Goal: Task Accomplishment & Management: Manage account settings

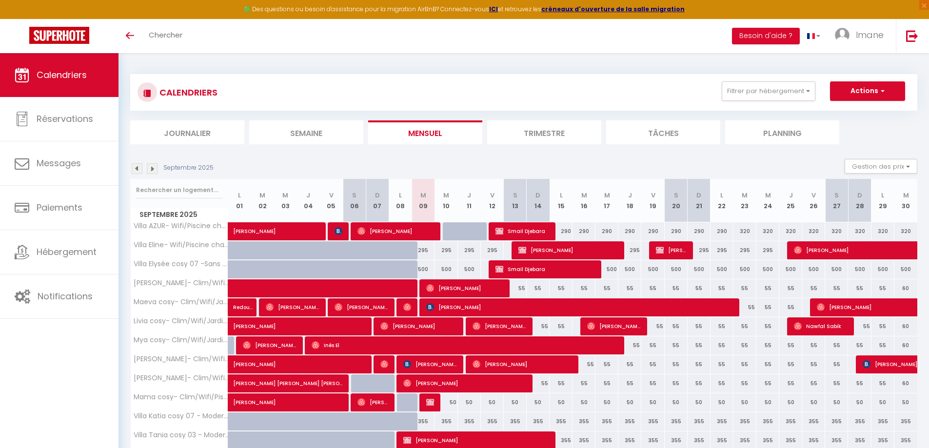
select select "0"
select select "34495"
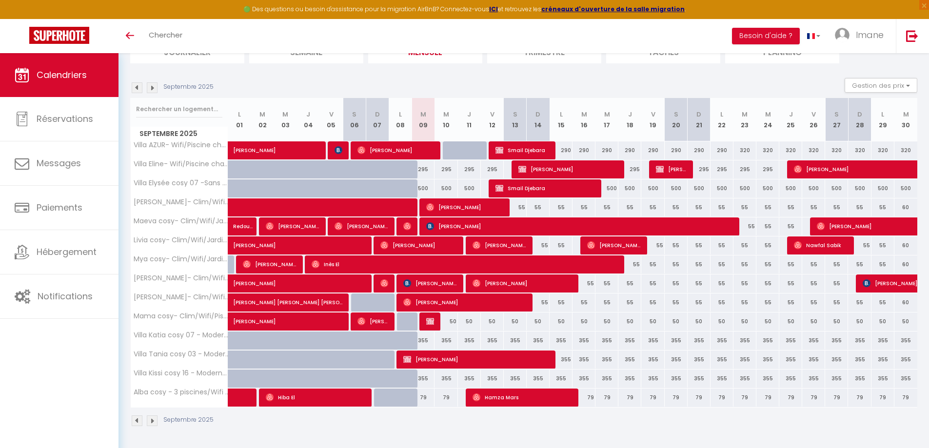
scroll to position [81, 0]
click at [450, 227] on span "[PERSON_NAME]" at bounding box center [579, 226] width 306 height 19
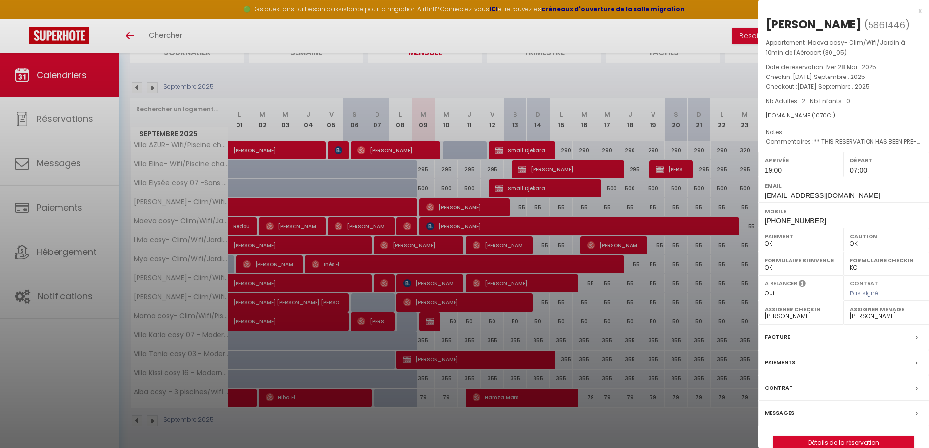
click at [321, 162] on div at bounding box center [464, 224] width 929 height 448
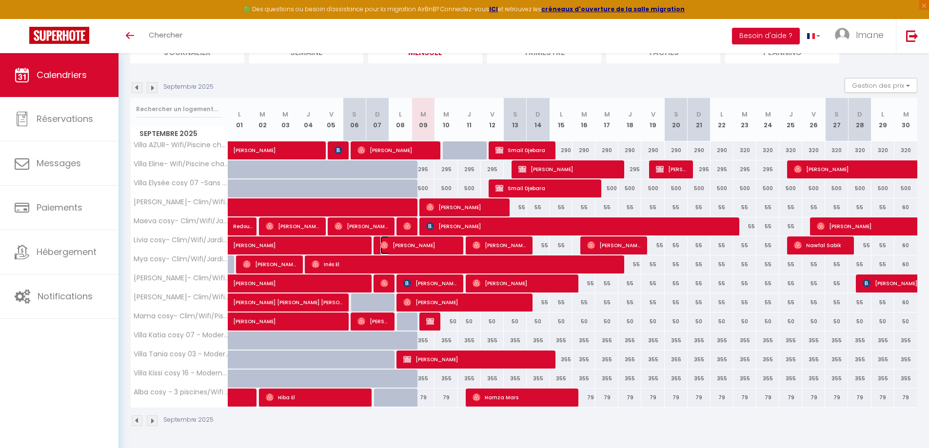
click at [446, 248] on span "[PERSON_NAME]" at bounding box center [418, 245] width 77 height 19
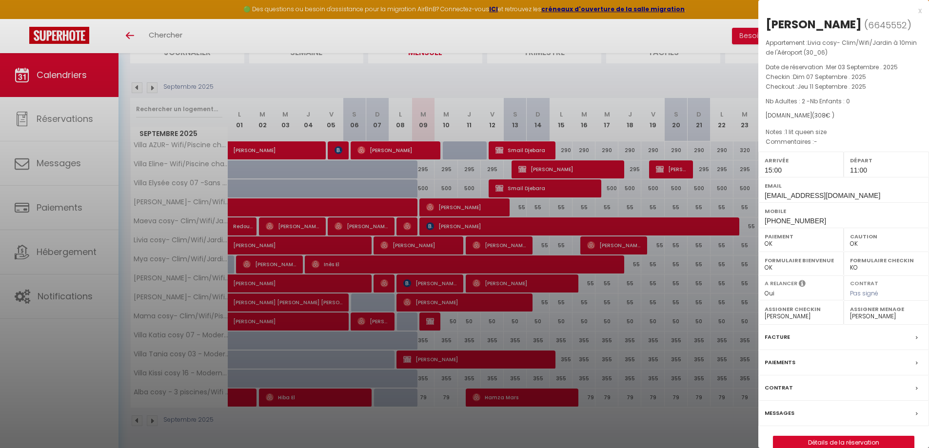
click at [674, 264] on div at bounding box center [464, 224] width 929 height 448
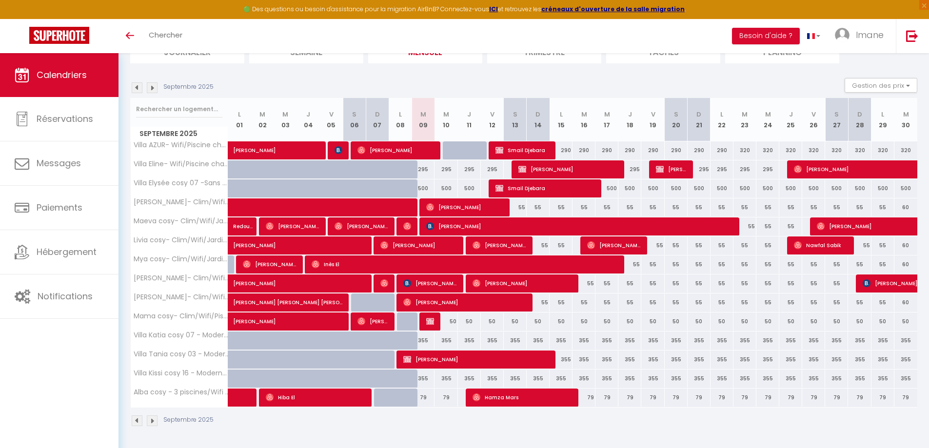
click at [619, 370] on div "355" at bounding box center [629, 379] width 23 height 18
type input "355"
type input "Jeu 18 Septembre 2025"
type input "Ven 19 Septembre 2025"
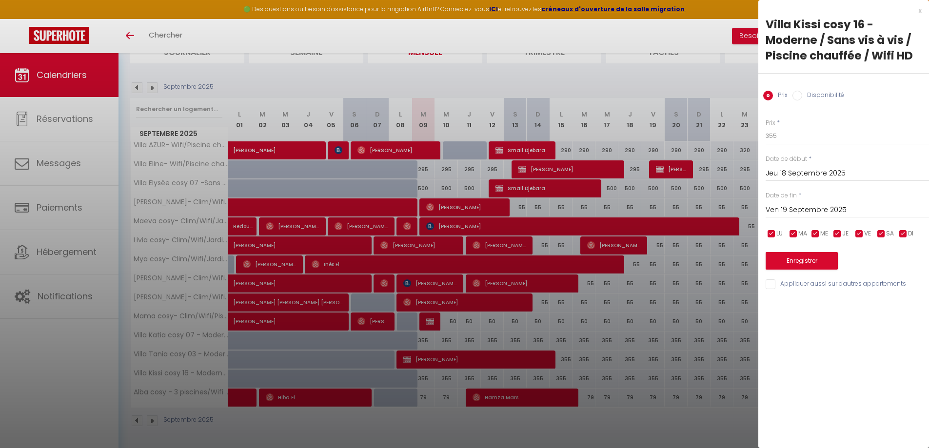
click at [619, 369] on div at bounding box center [464, 224] width 929 height 448
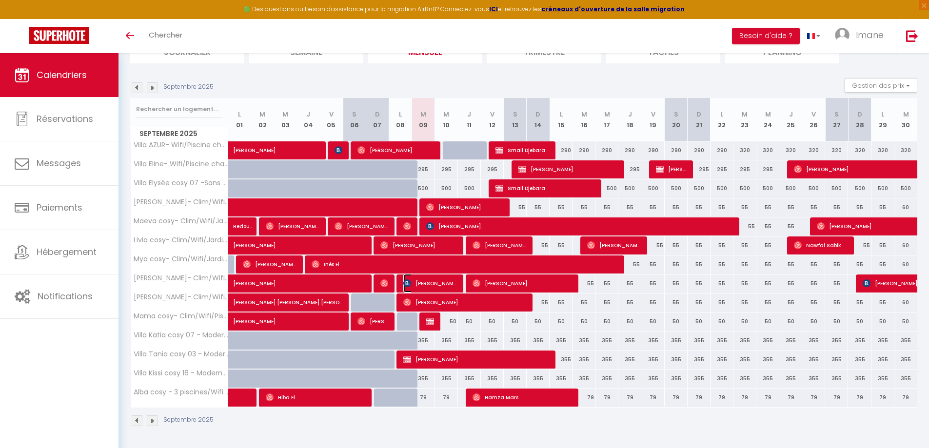
click at [435, 278] on span "[PERSON_NAME]" at bounding box center [430, 283] width 54 height 19
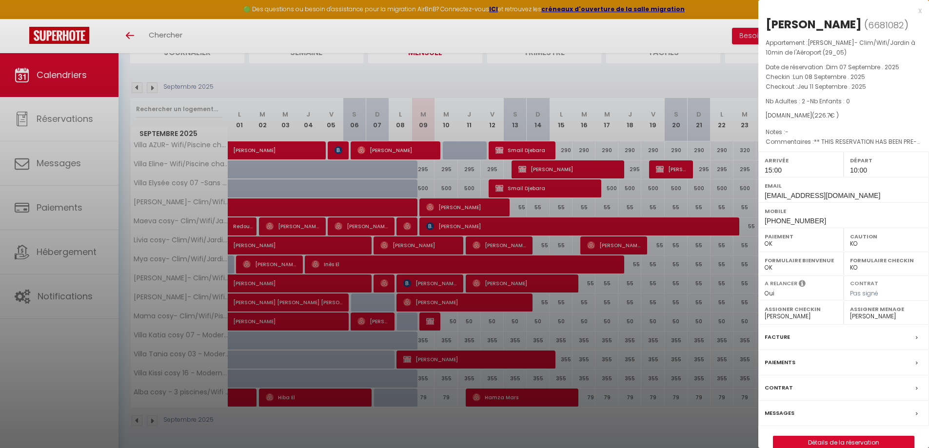
click at [334, 88] on div at bounding box center [464, 224] width 929 height 448
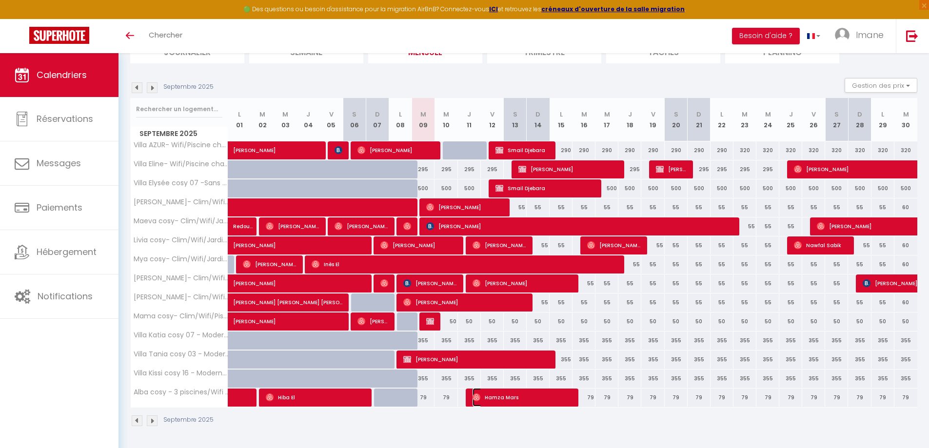
click at [521, 400] on span "Hamza Mars" at bounding box center [521, 397] width 99 height 19
select select "OK"
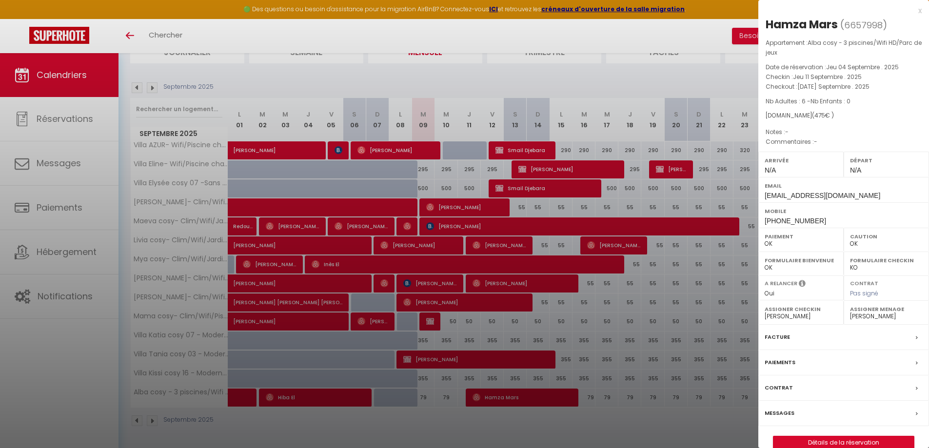
click at [390, 77] on div at bounding box center [464, 224] width 929 height 448
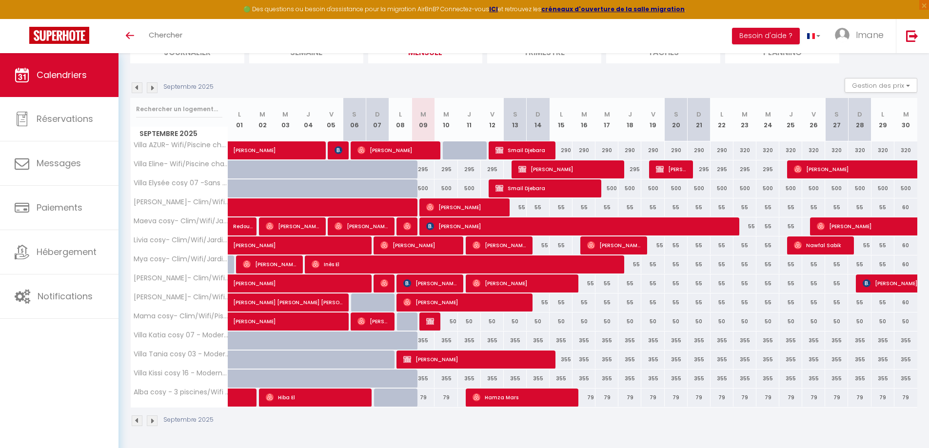
click at [154, 87] on img at bounding box center [152, 87] width 11 height 11
